Goal: Task Accomplishment & Management: Complete application form

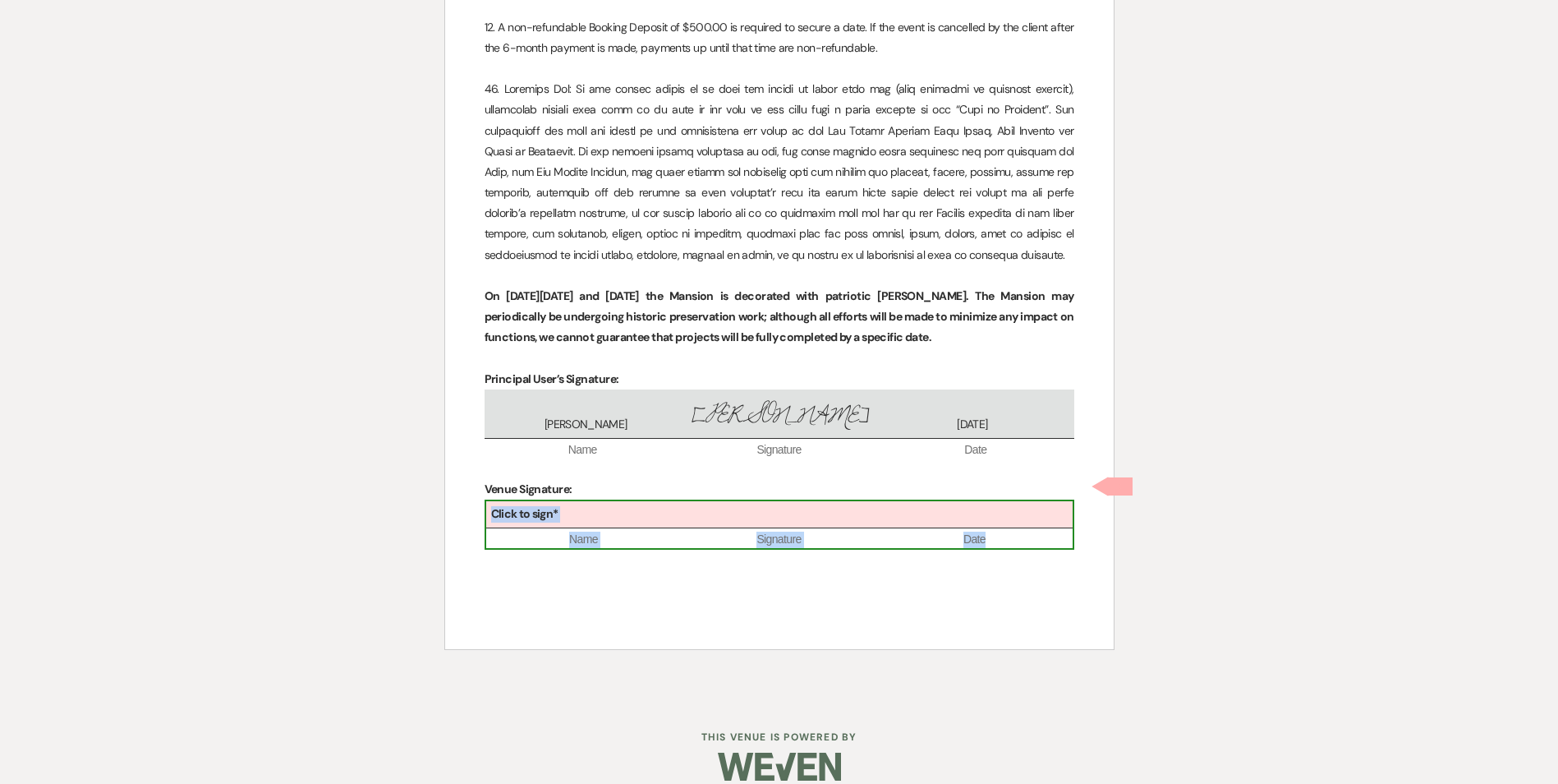
click at [588, 449] on div "Click to sign*" at bounding box center [779, 514] width 587 height 27
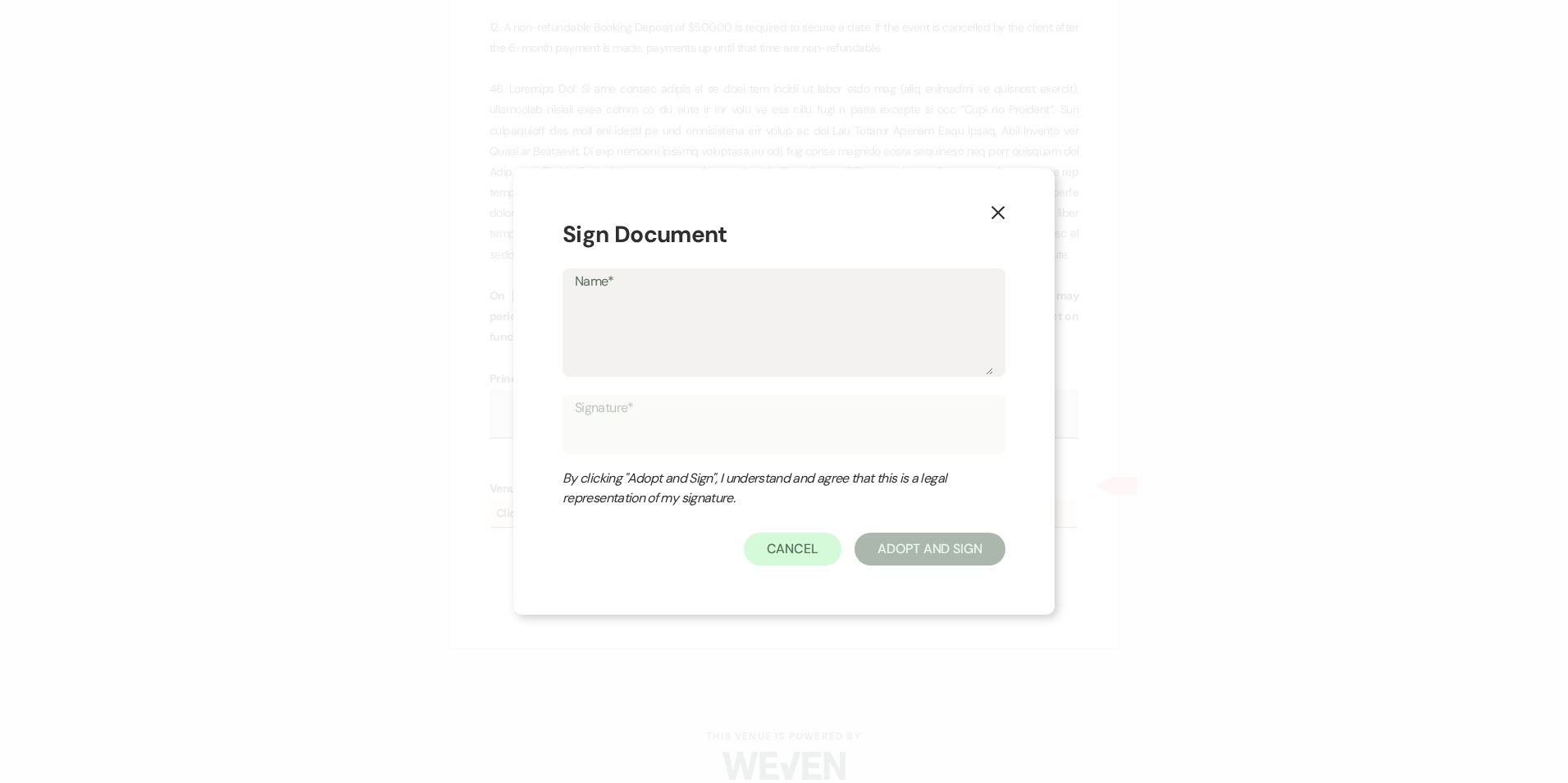
type textarea "i"
type input "i"
type textarea "T"
type input "T"
type textarea "Tr"
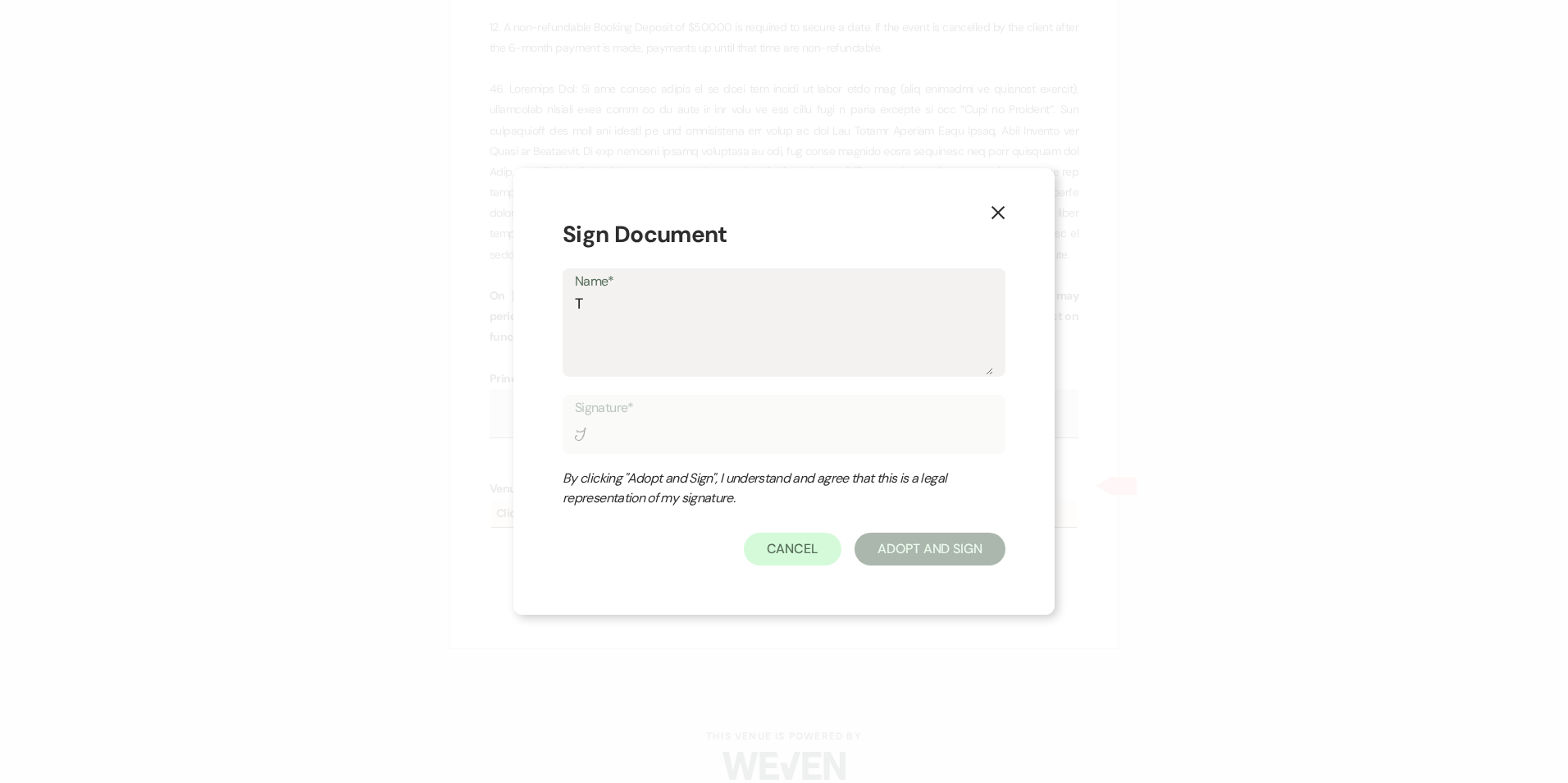
type input "Tr"
type textarea "Tra"
type input "Tra"
type textarea "Trac"
type input "Trac"
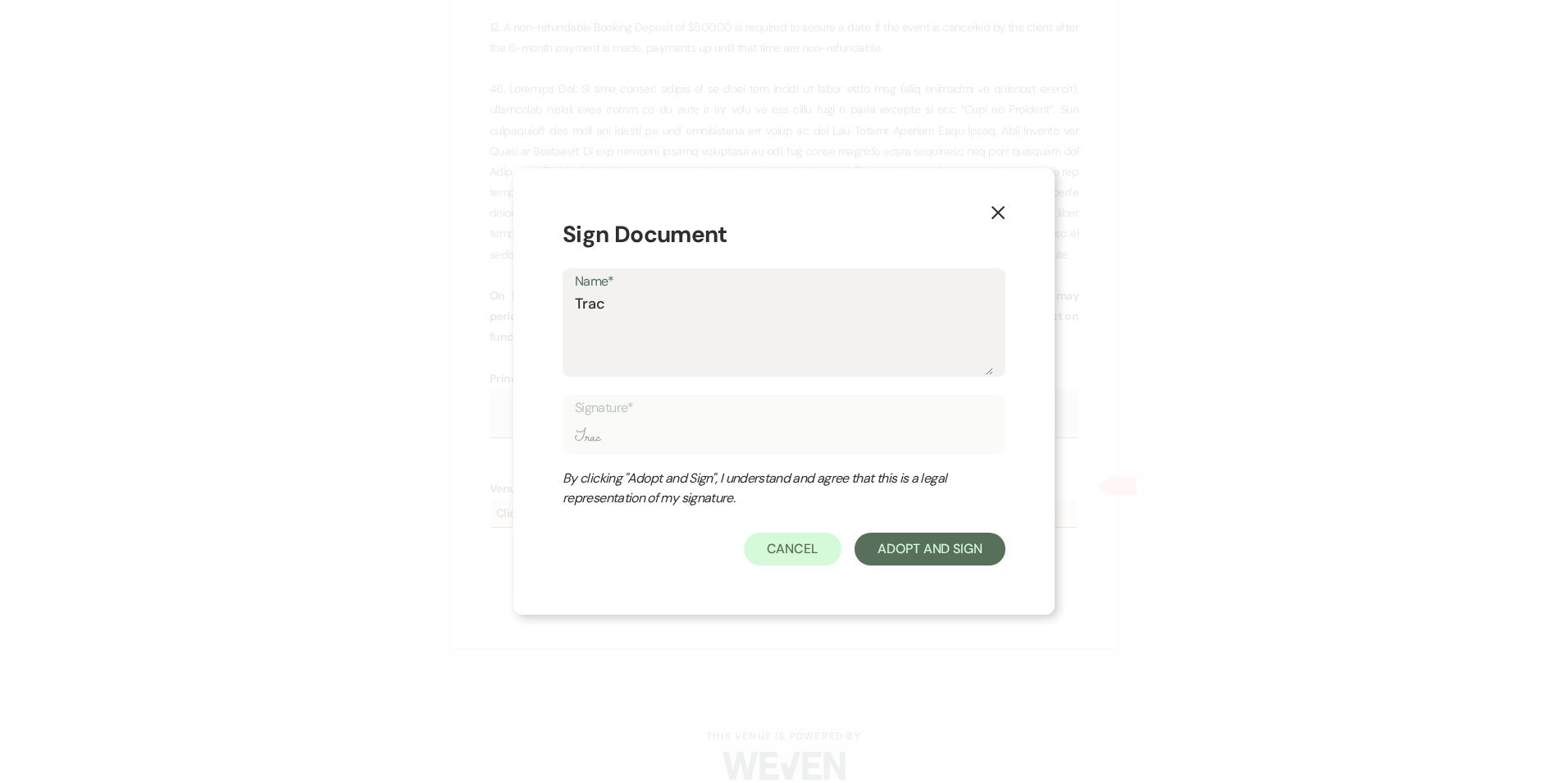
type textarea "Traci"
type input "Traci"
type textarea "Traci"
type input "Traci"
type textarea "Traci P"
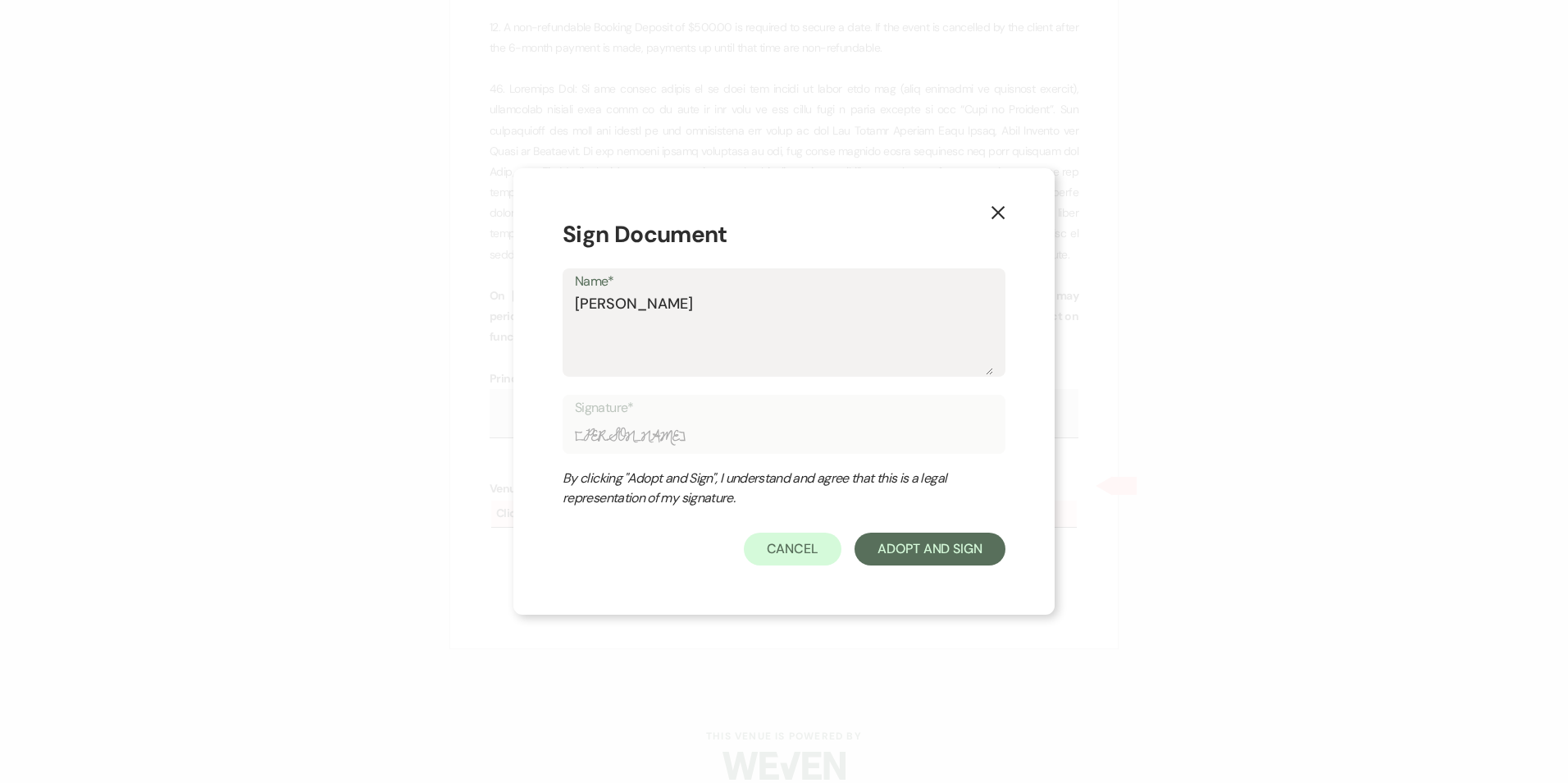
type input "Traci P"
type textarea "Traci Pa"
type input "Traci Pa"
type textarea "Traci Par"
type input "Traci Par"
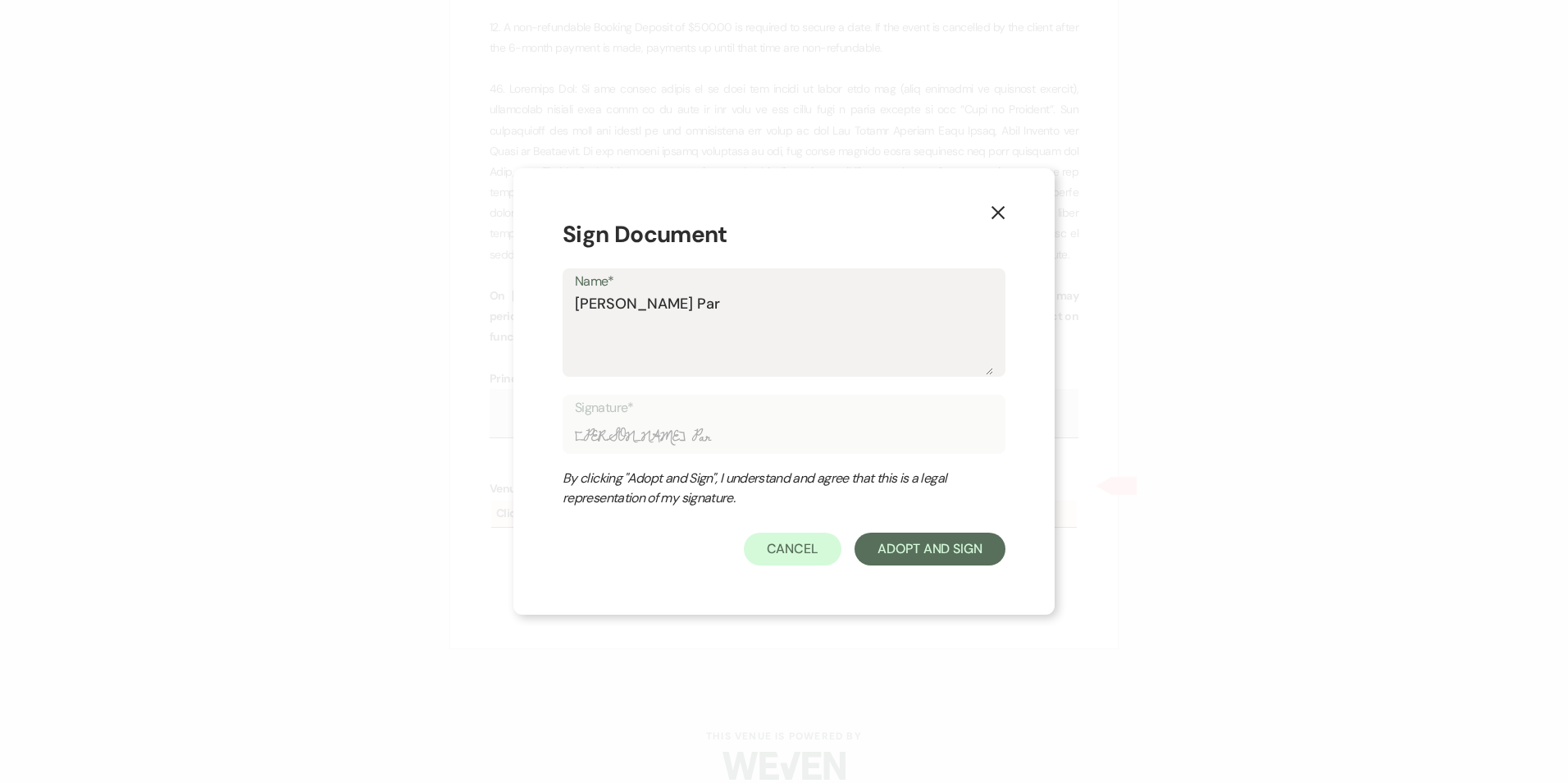
type textarea "Traci Para"
type input "Traci Para"
type textarea "Traci Parat"
type input "Traci Parat"
type textarea "[PERSON_NAME]"
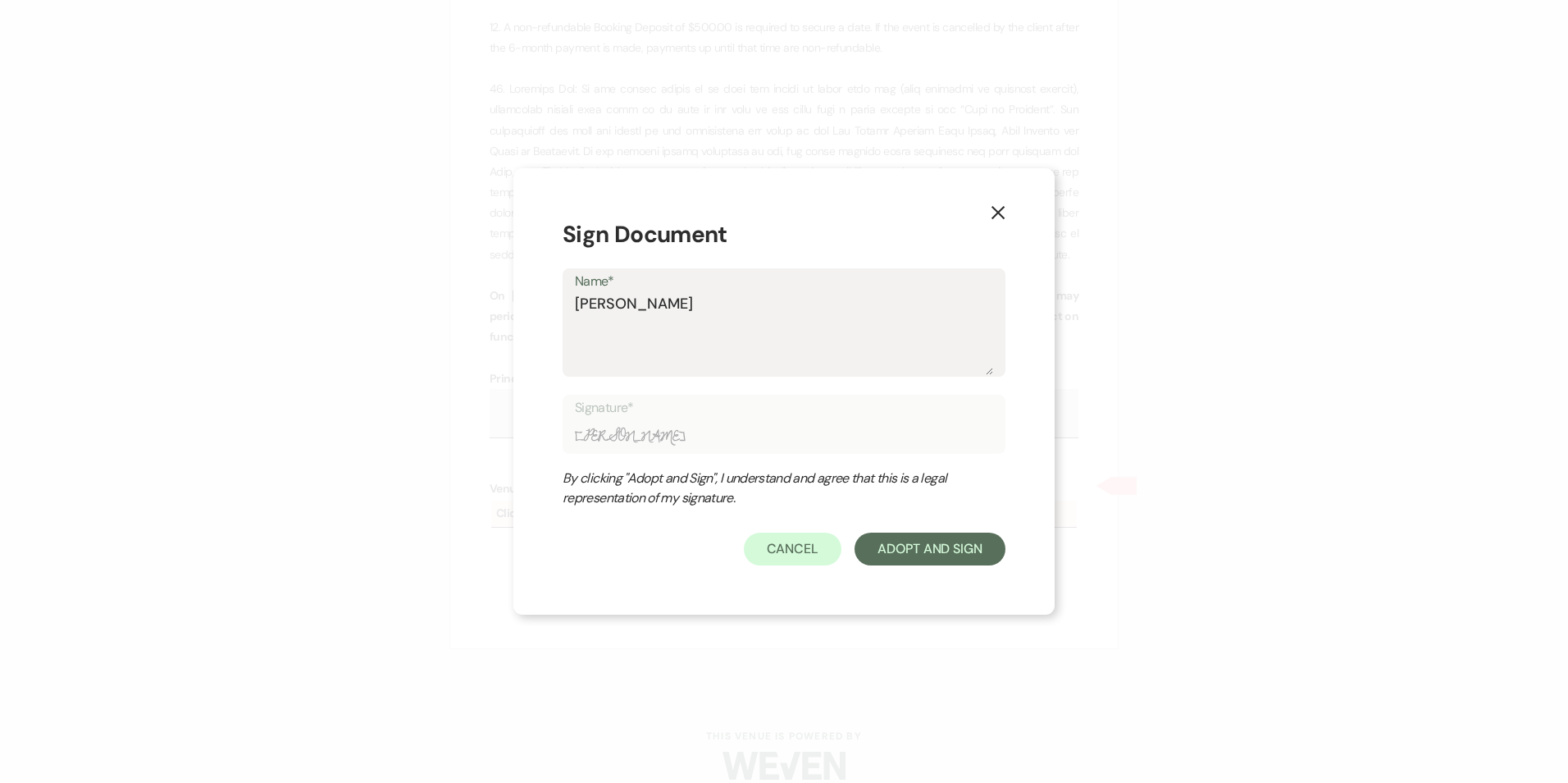
type input "[PERSON_NAME]"
type textarea "[PERSON_NAME]"
click at [827, 448] on button "Adopt And Sign" at bounding box center [930, 549] width 151 height 33
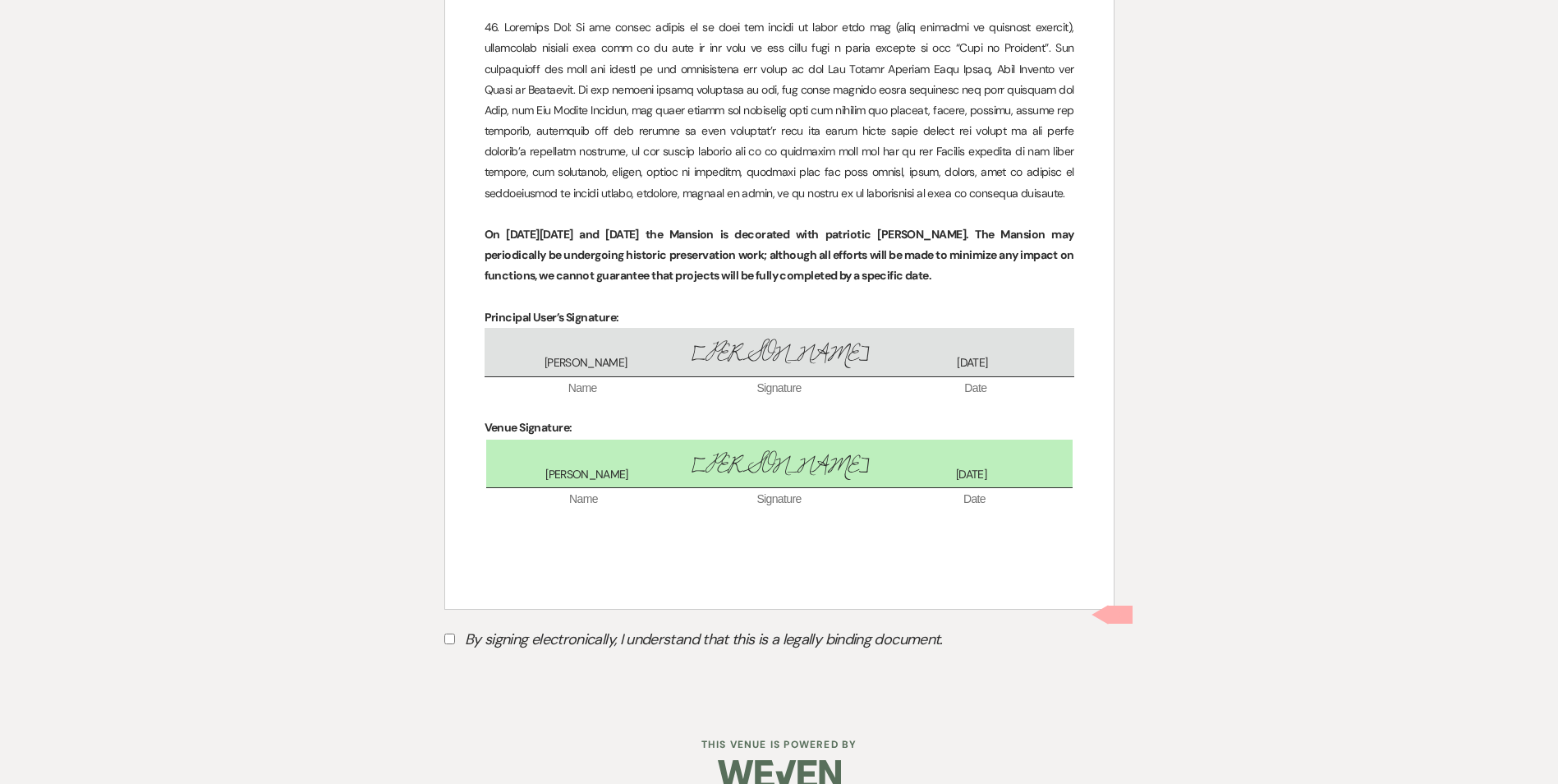
scroll to position [2896, 0]
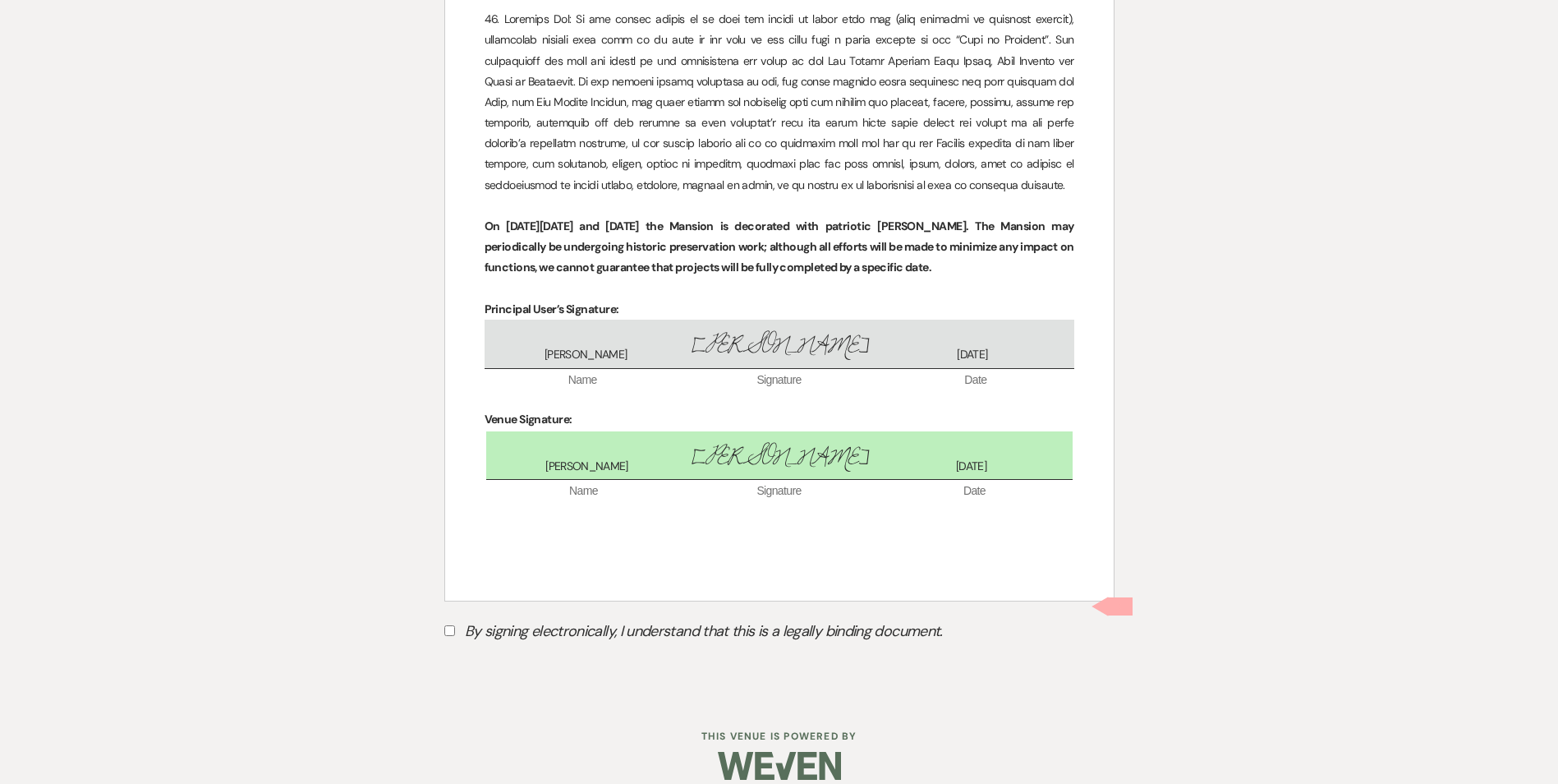
click at [453, 449] on input "By signing electronically, I understand that this is a legally binding document." at bounding box center [450, 631] width 11 height 11
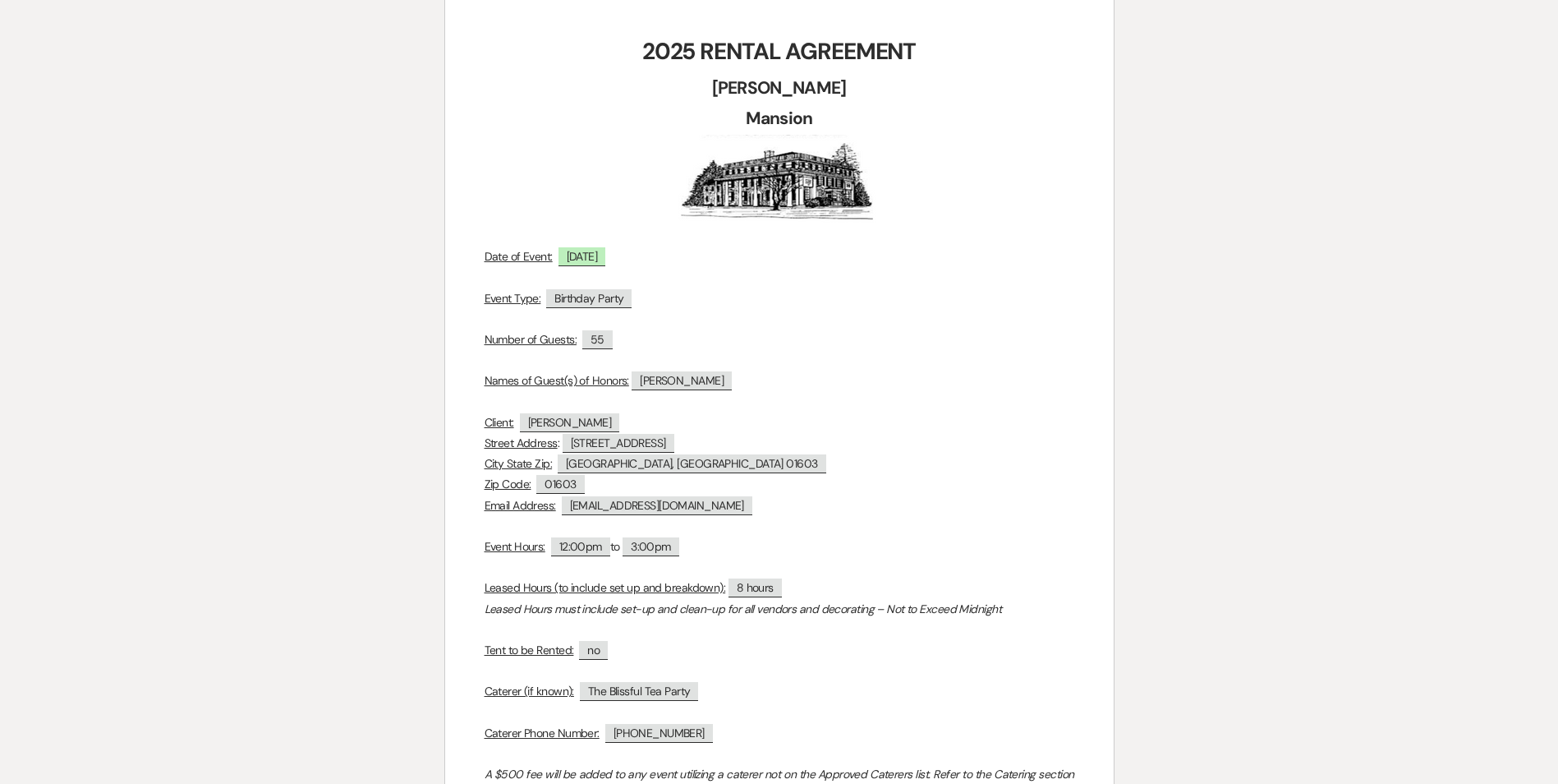
scroll to position [329, 0]
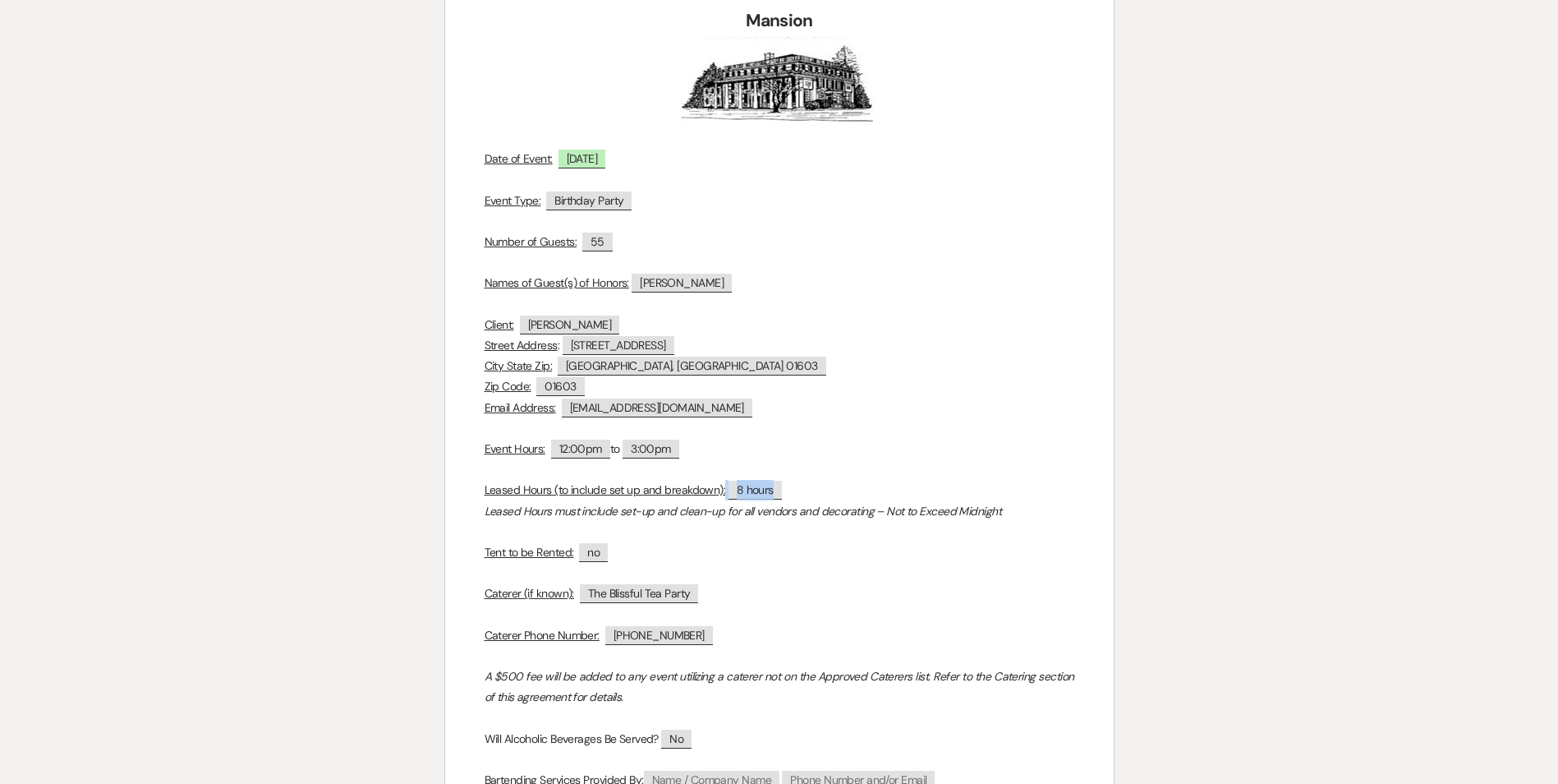
click at [758, 449] on span "8 hours" at bounding box center [756, 490] width 53 height 19
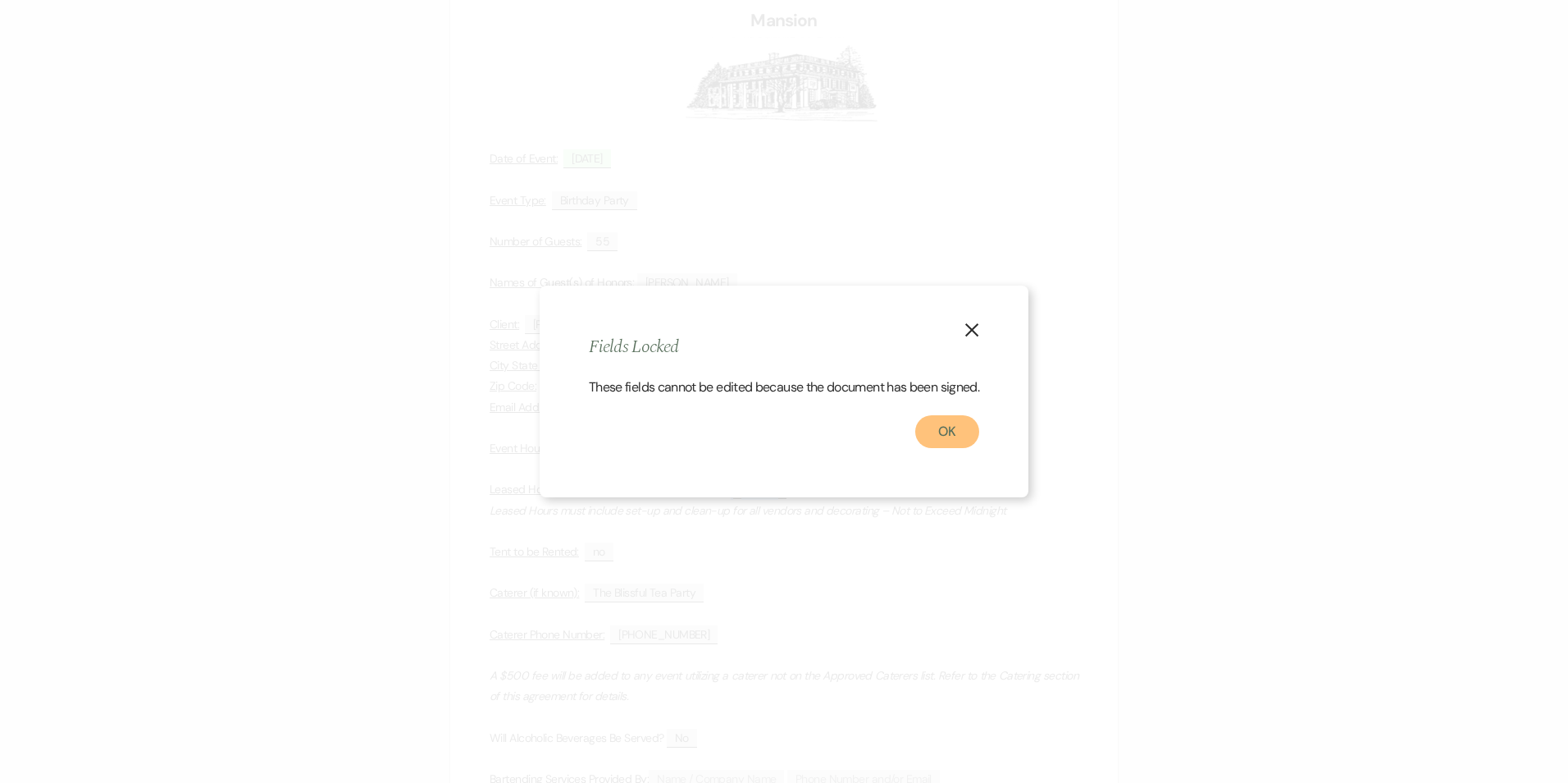
click at [827, 448] on button "OK" at bounding box center [947, 432] width 64 height 33
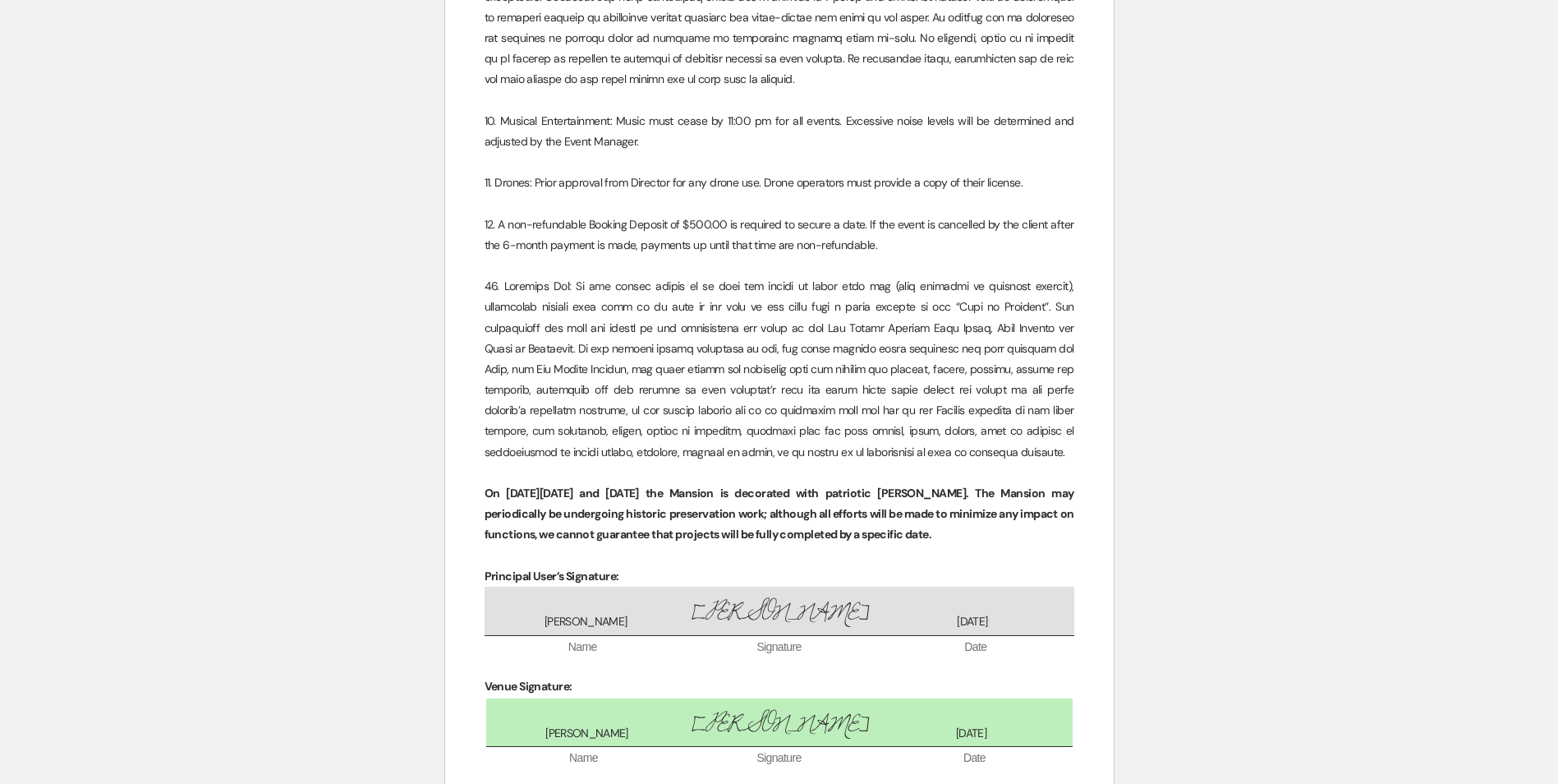
scroll to position [2933, 0]
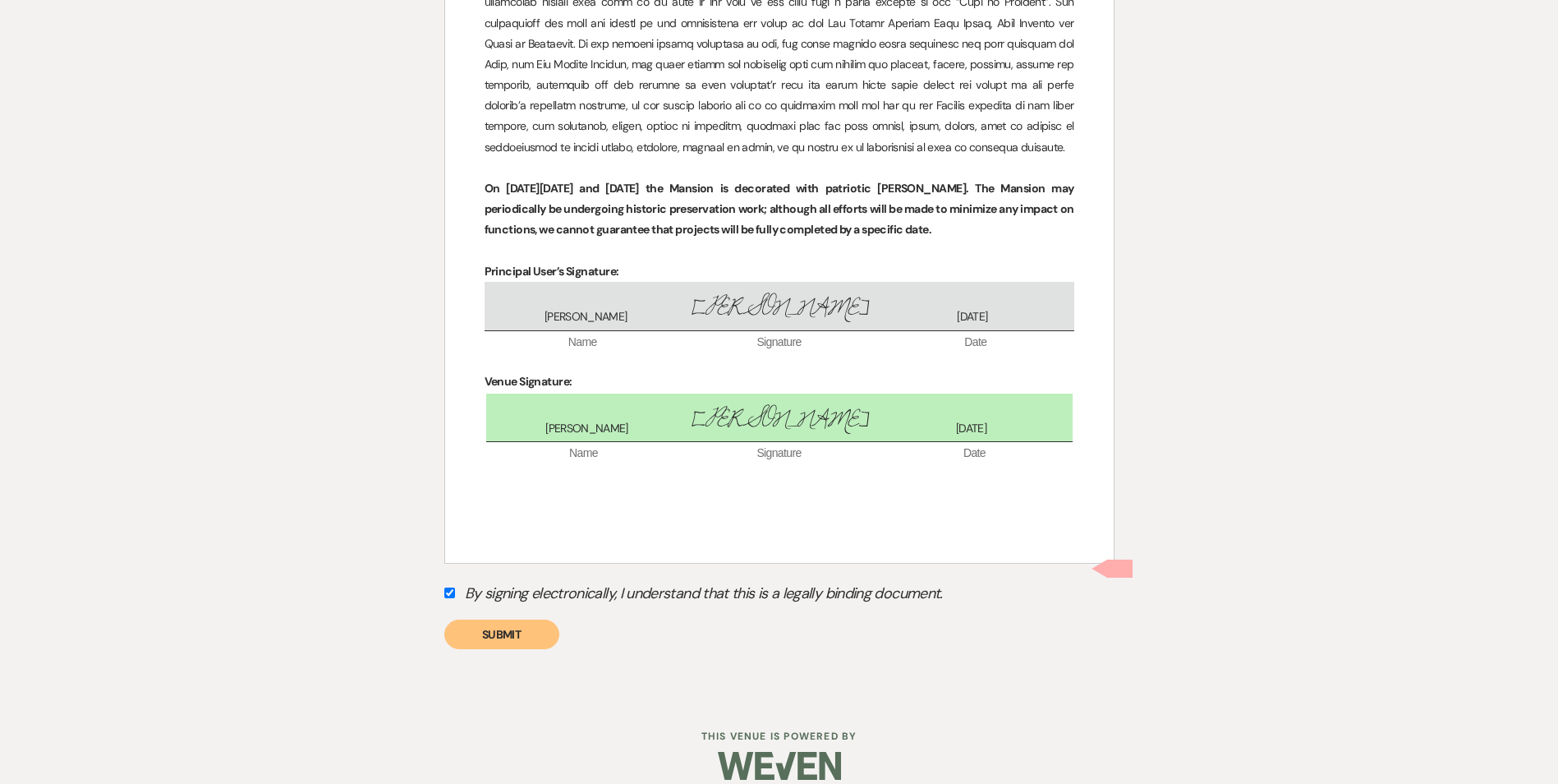
click at [452, 449] on input "By signing electronically, I understand that this is a legally binding document." at bounding box center [450, 593] width 11 height 11
checkbox input "false"
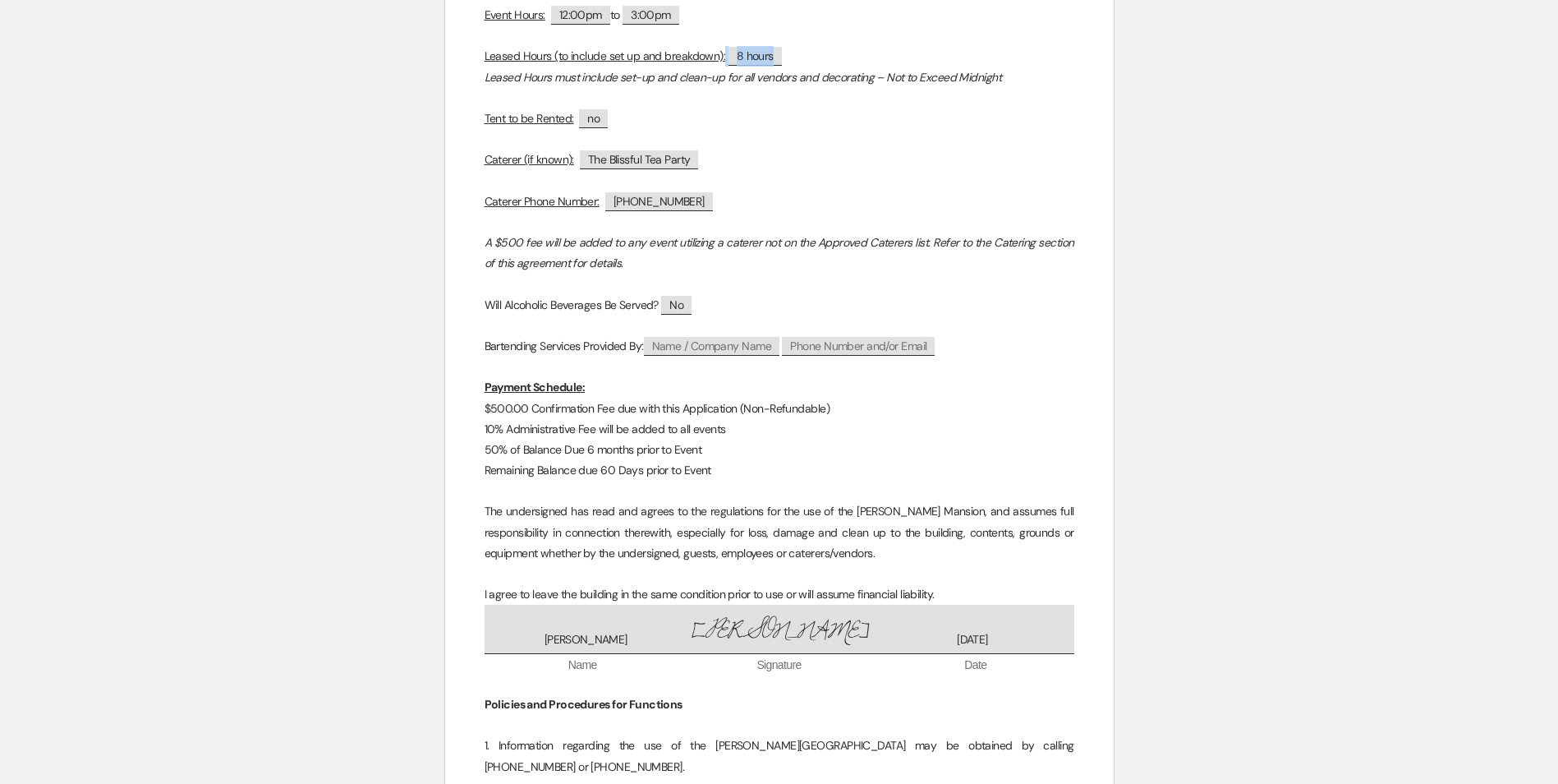
scroll to position [431, 0]
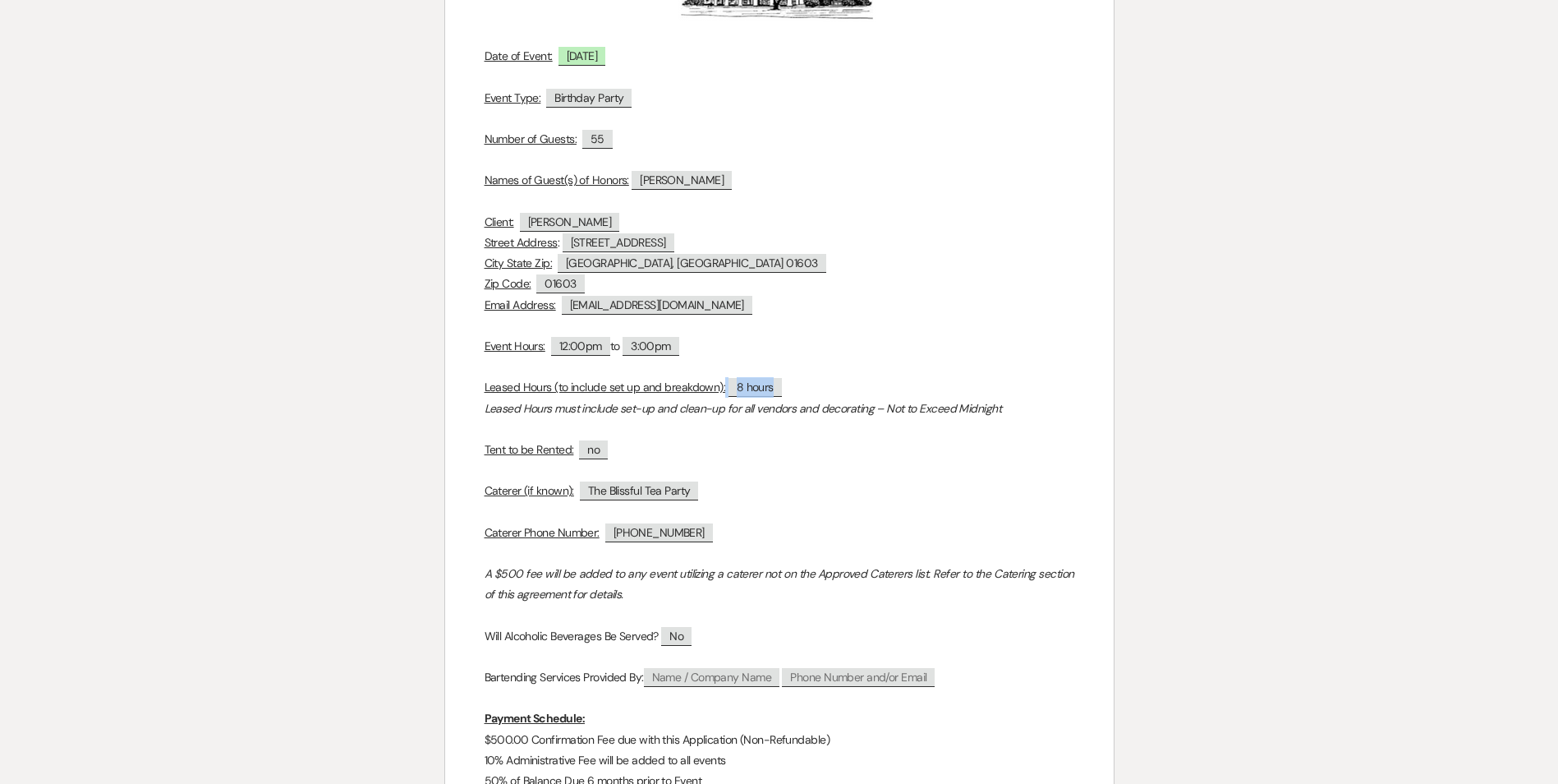
click at [743, 397] on span "8 hours" at bounding box center [754, 387] width 57 height 19
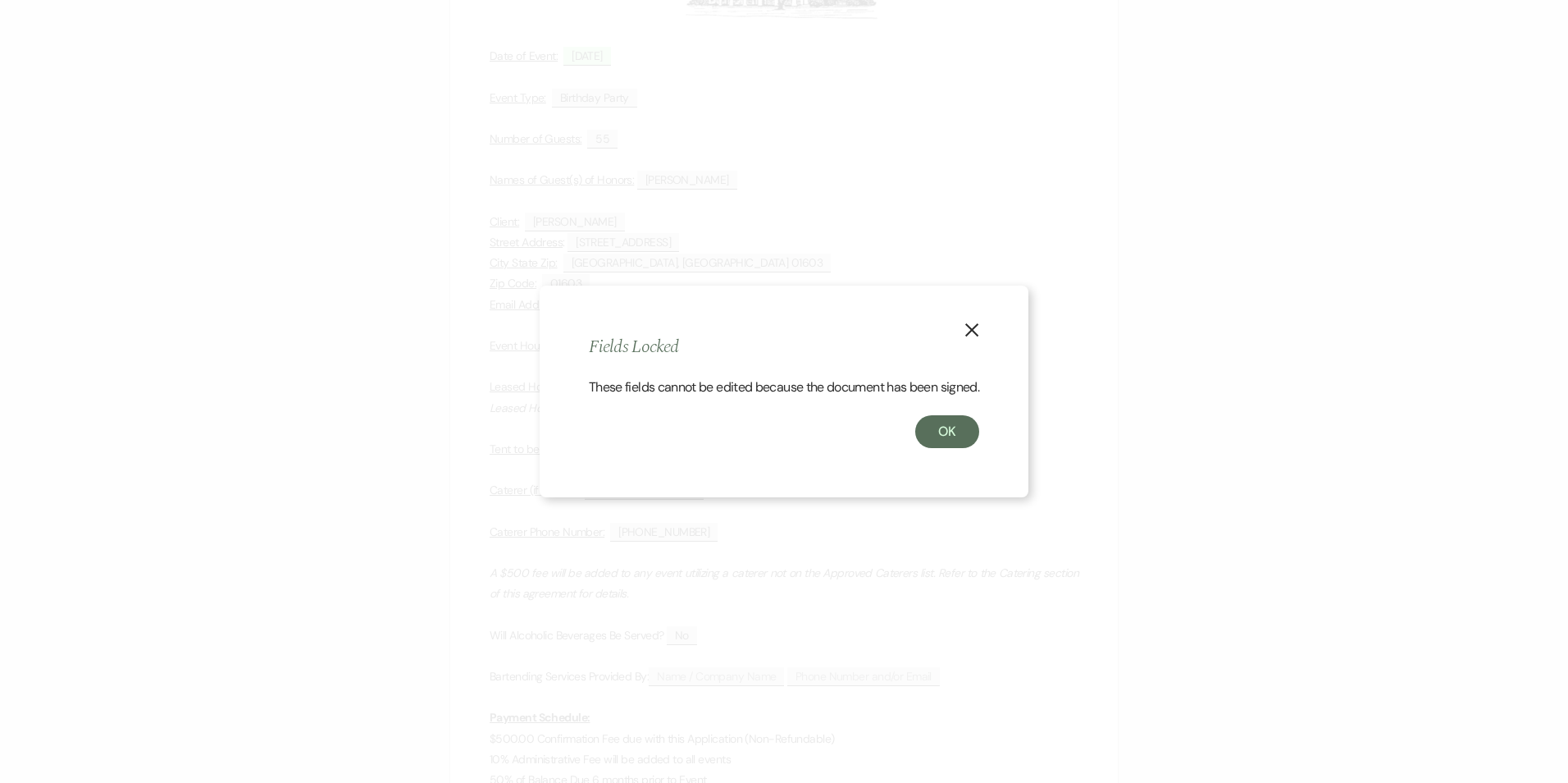
click at [827, 322] on icon "X" at bounding box center [972, 329] width 15 height 15
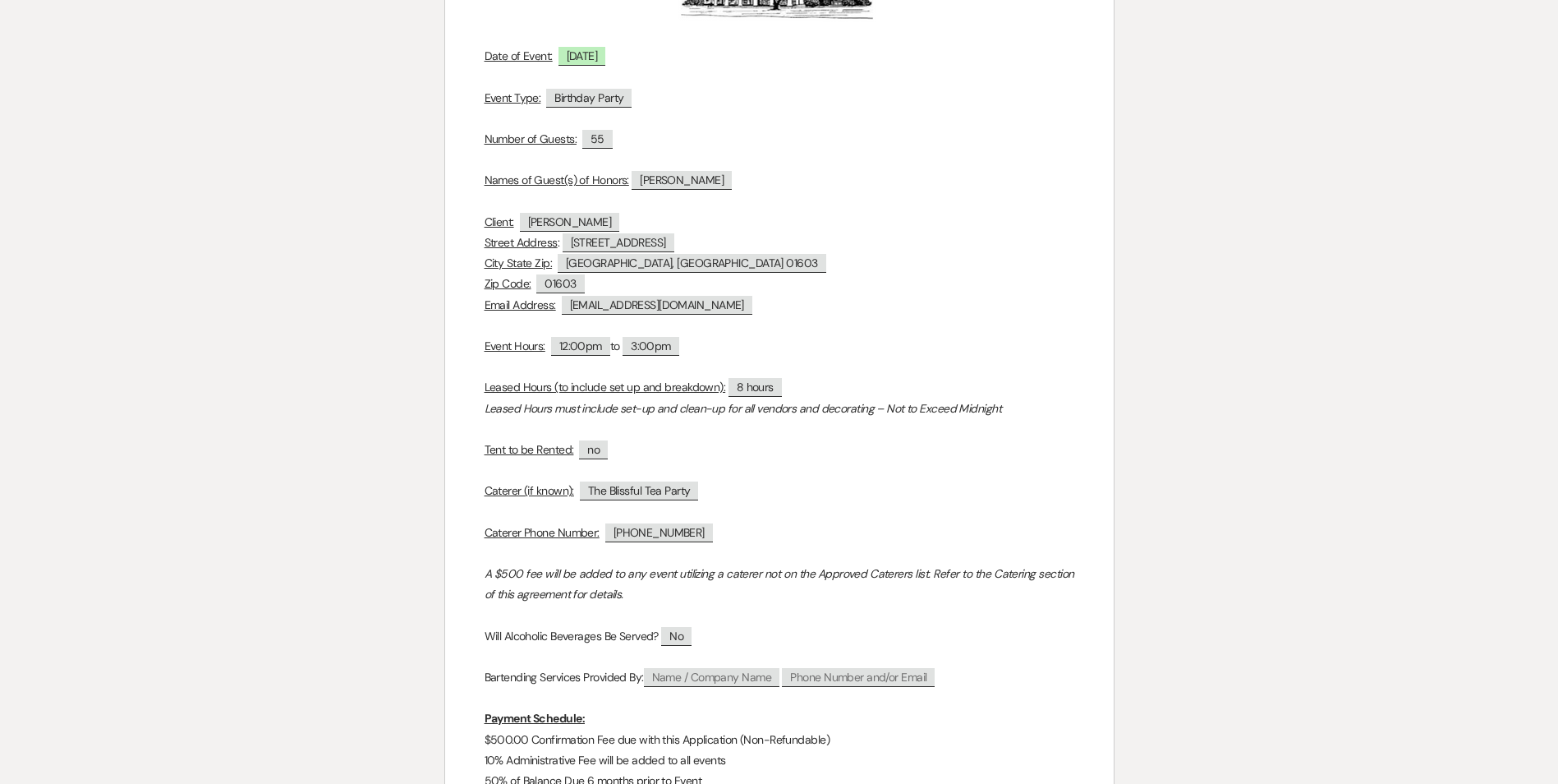
click at [781, 408] on em "Leased Hours must include set-up and clean-up for all vendors and decorating – …" at bounding box center [743, 408] width 517 height 15
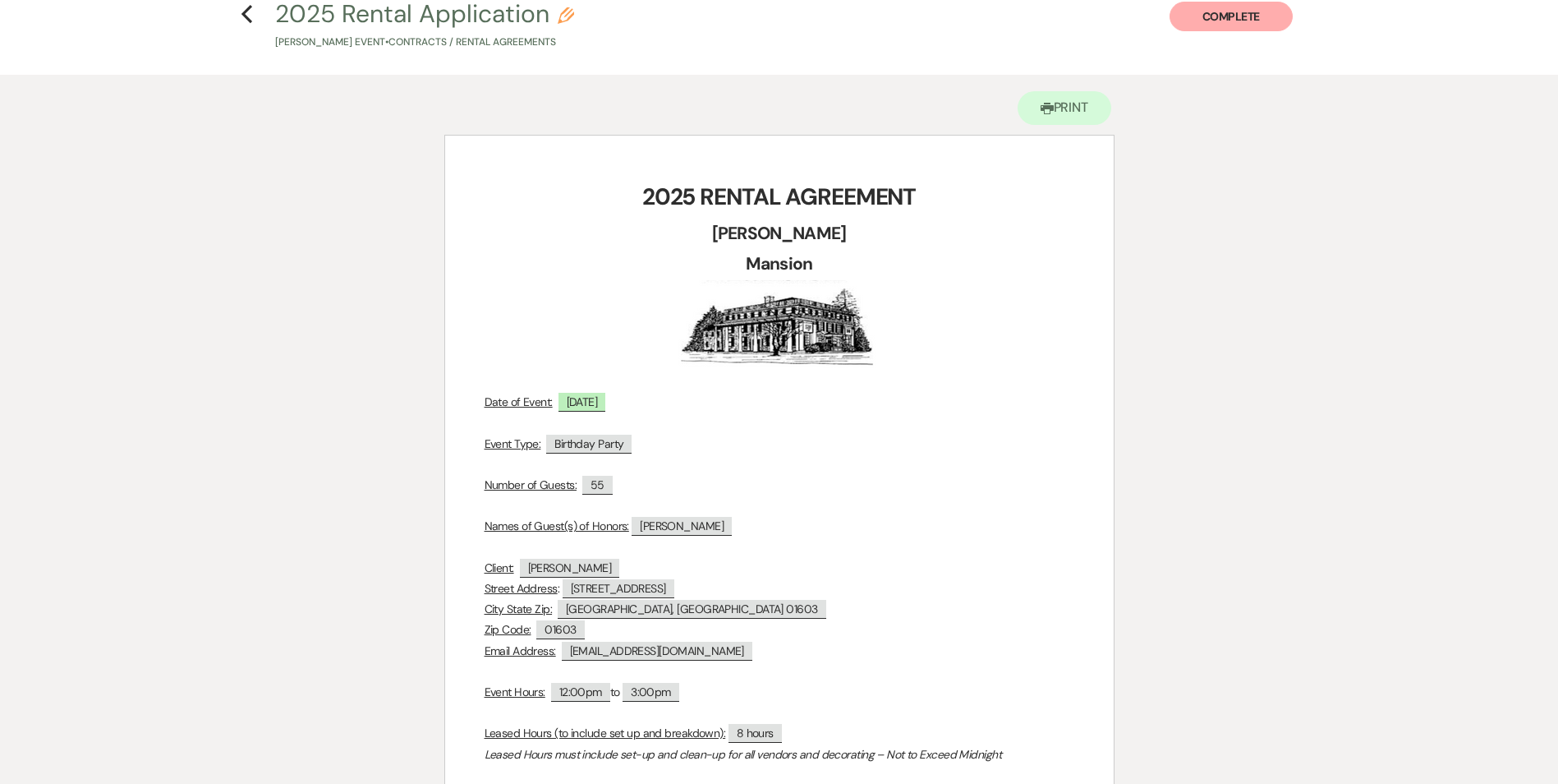
scroll to position [0, 0]
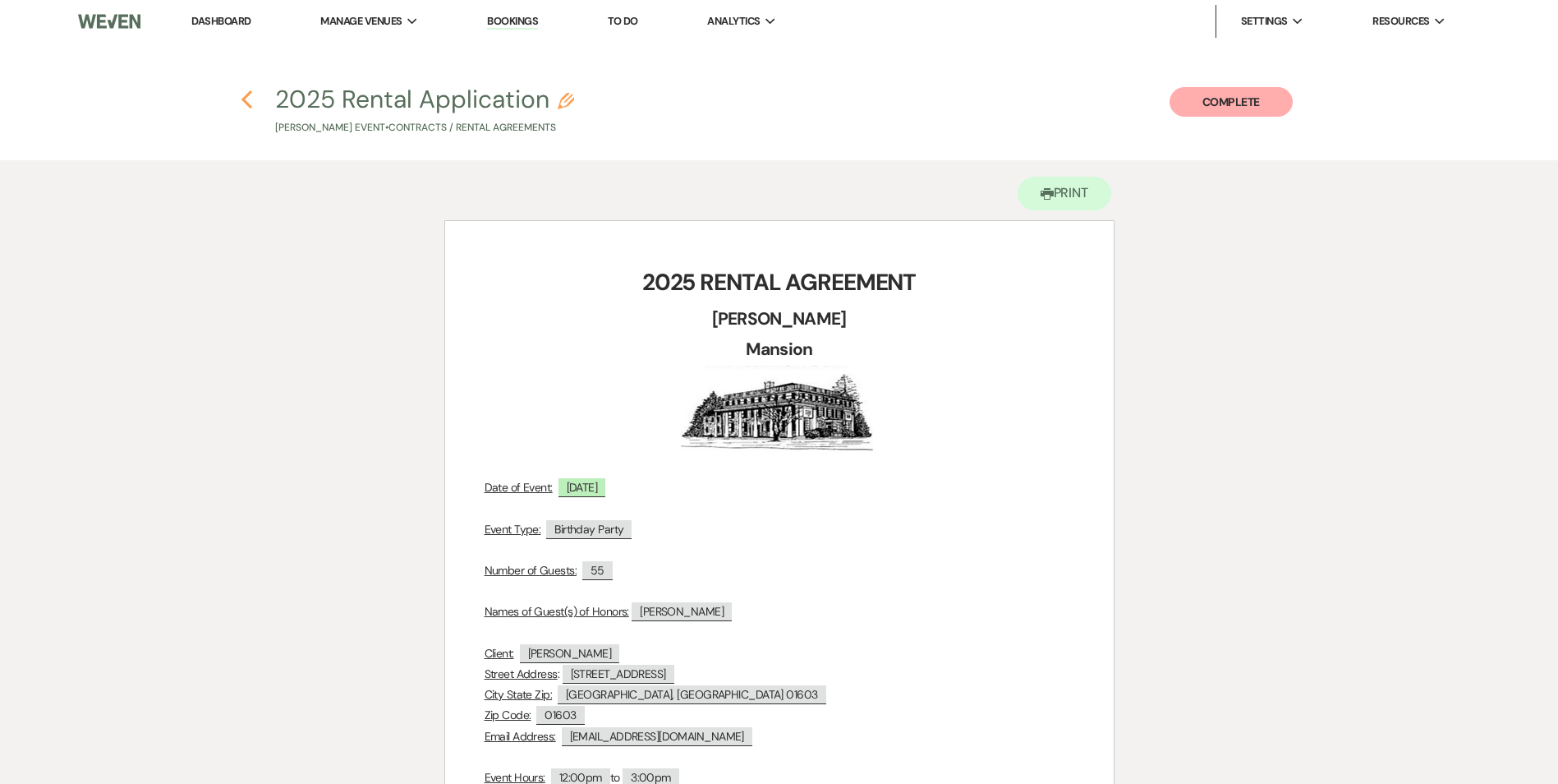
click at [249, 106] on use "button" at bounding box center [247, 99] width 11 height 18
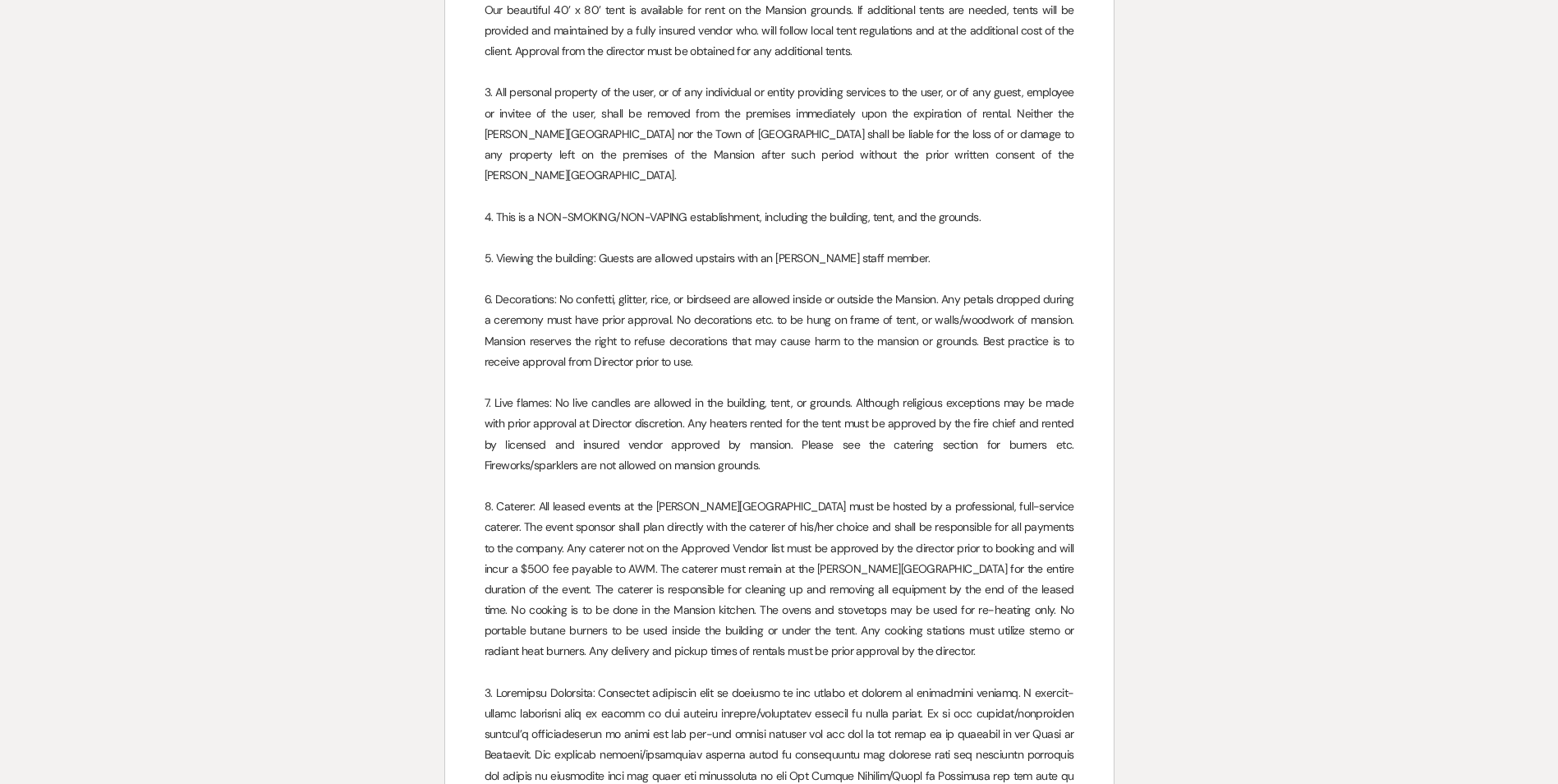
scroll to position [1413, 0]
